Goal: Task Accomplishment & Management: Complete application form

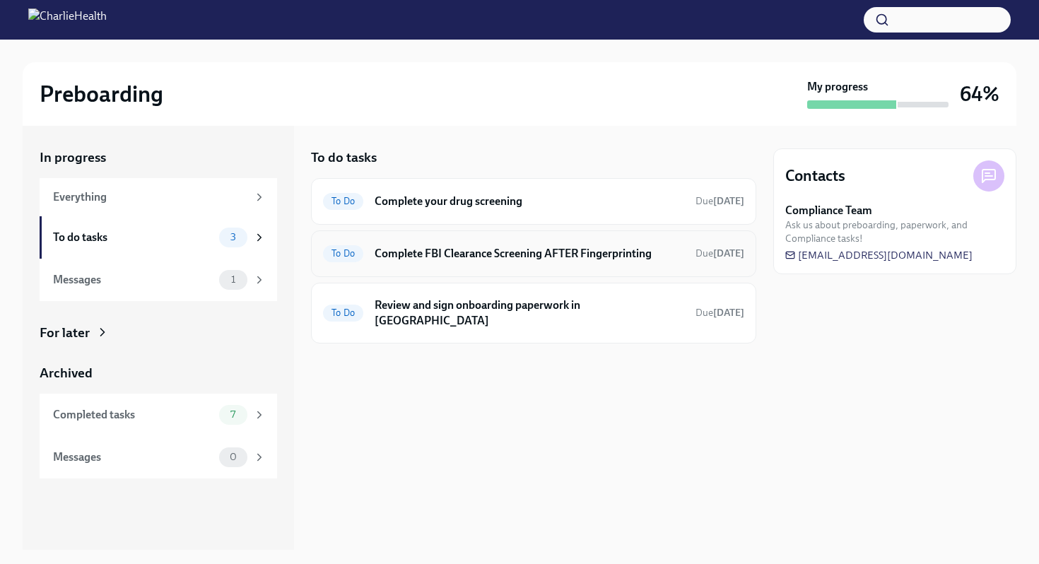
click at [648, 259] on h6 "Complete FBI Clearance Screening AFTER Fingerprinting" at bounding box center [530, 254] width 310 height 16
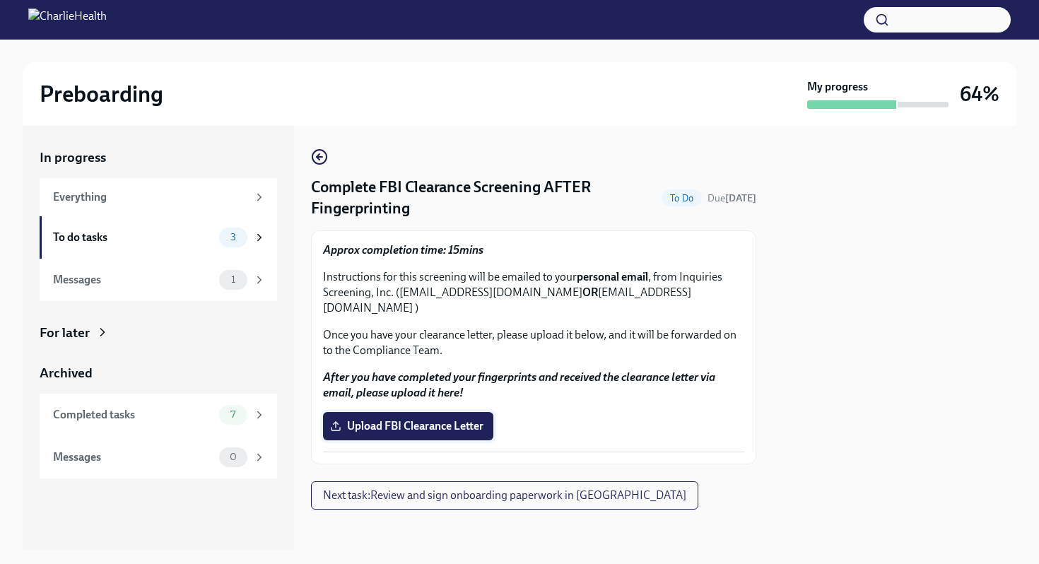
click at [419, 419] on span "Upload FBI Clearance Letter" at bounding box center [408, 426] width 151 height 14
click at [0, 0] on input "Upload FBI Clearance Letter" at bounding box center [0, 0] width 0 height 0
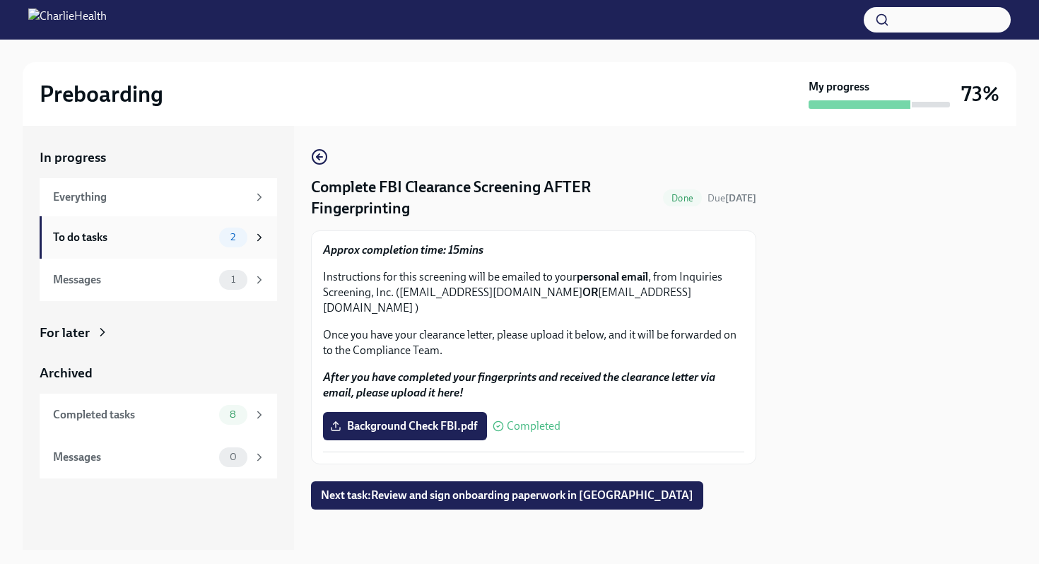
click at [259, 238] on icon at bounding box center [259, 237] width 13 height 13
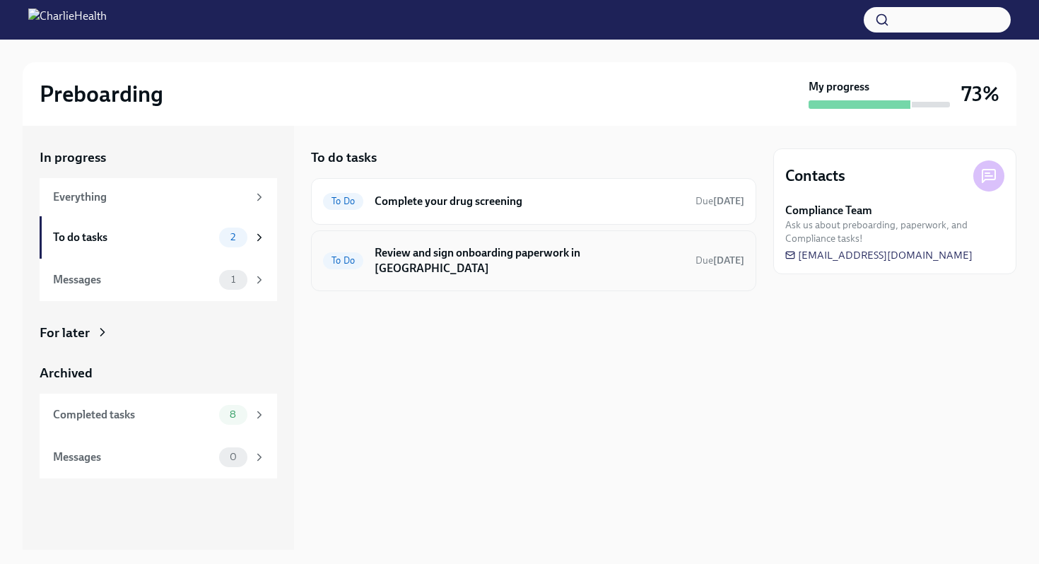
click at [553, 256] on h6 "Review and sign onboarding paperwork in [GEOGRAPHIC_DATA]" at bounding box center [530, 260] width 310 height 31
